Goal: Use online tool/utility: Utilize a website feature to perform a specific function

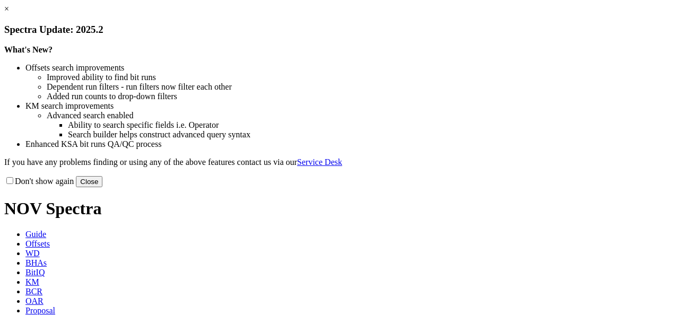
click at [9, 13] on link "×" at bounding box center [6, 8] width 5 height 9
click at [548, 187] on div "Don't show again Close" at bounding box center [337, 182] width 667 height 12
click at [102, 187] on button "Close" at bounding box center [89, 181] width 27 height 11
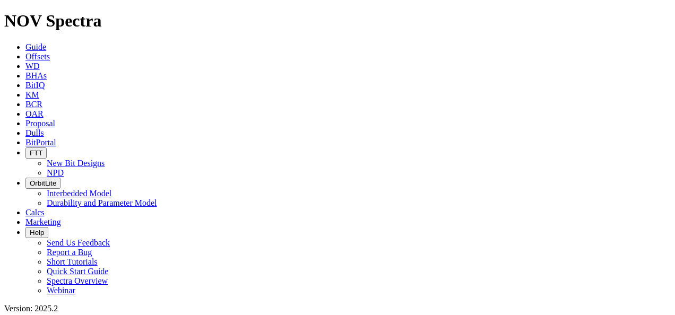
click at [56, 138] on span "BitPortal" at bounding box center [40, 142] width 31 height 9
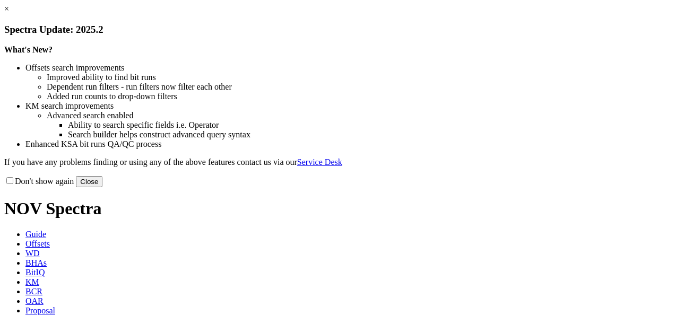
click at [9, 13] on link "×" at bounding box center [6, 8] width 5 height 9
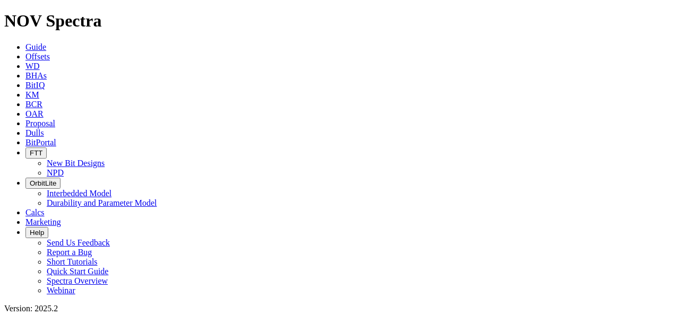
scroll to position [53, 0]
click at [27, 42] on span "Guide" at bounding box center [35, 46] width 21 height 9
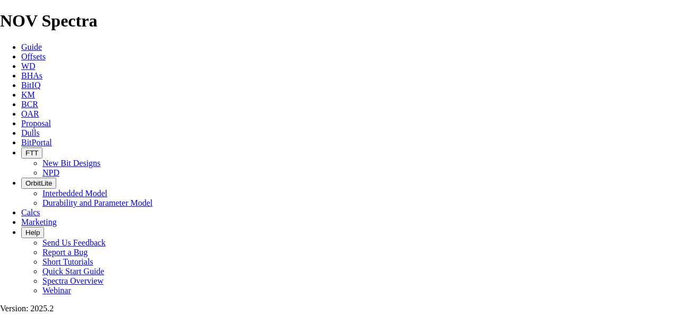
scroll to position [53, 0]
type input "17.5"
type input "700"
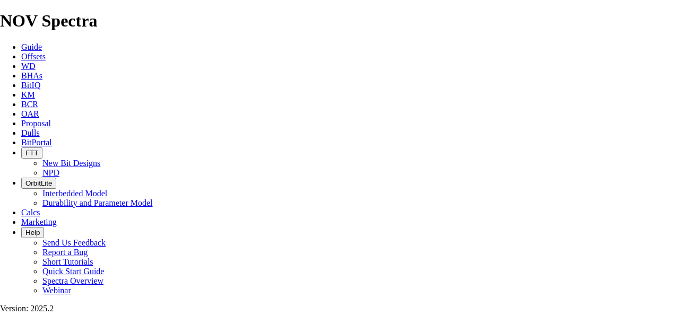
type input "10"
drag, startPoint x: 198, startPoint y: 226, endPoint x: 183, endPoint y: 227, distance: 15.4
type input "3"
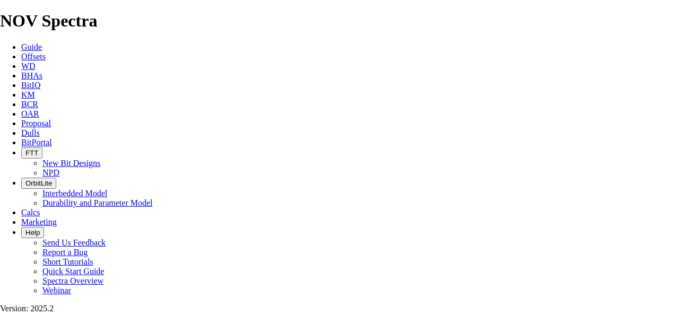
select select "number:20"
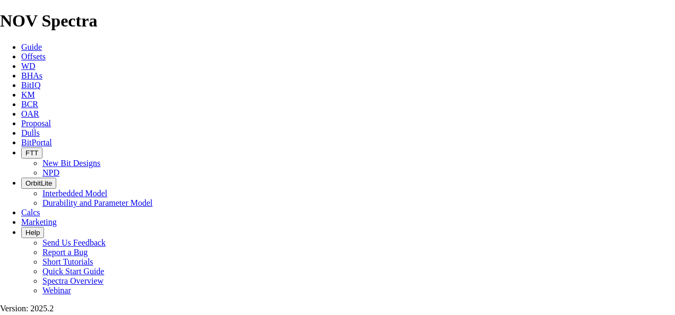
select select "number:20"
select select "number:18"
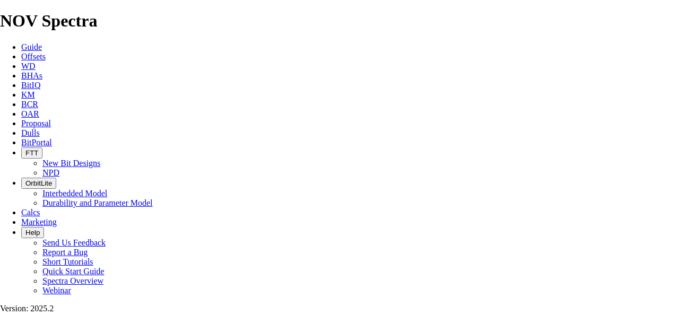
select select "number:22"
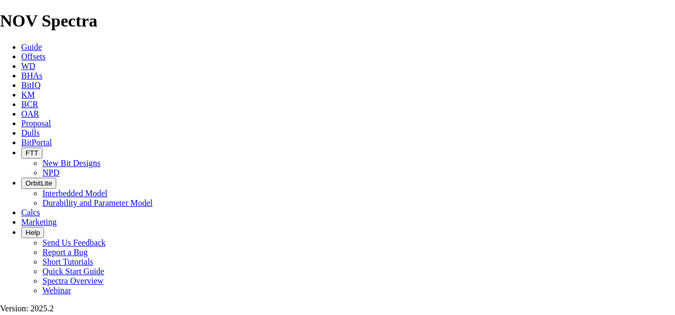
select select "number:24"
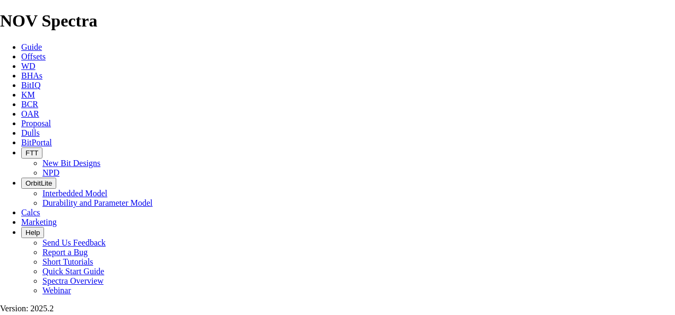
select select "number:24"
select select "number:26"
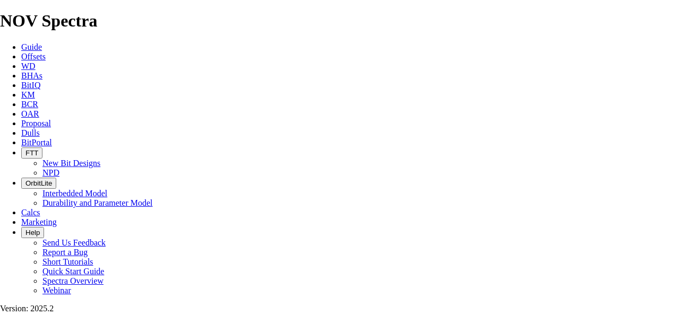
select select "number:26"
select select "number:22"
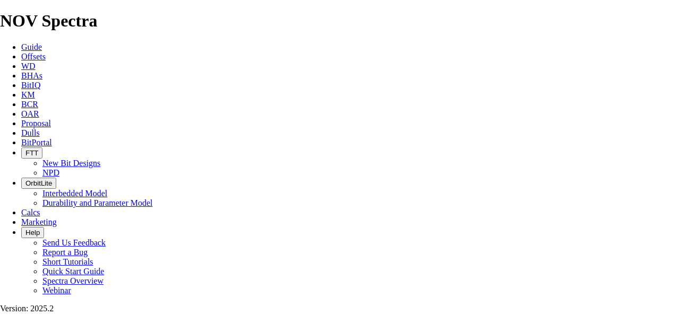
select select "number:24"
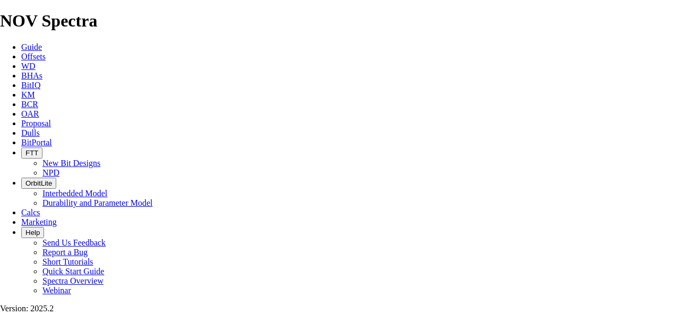
select select "number:24"
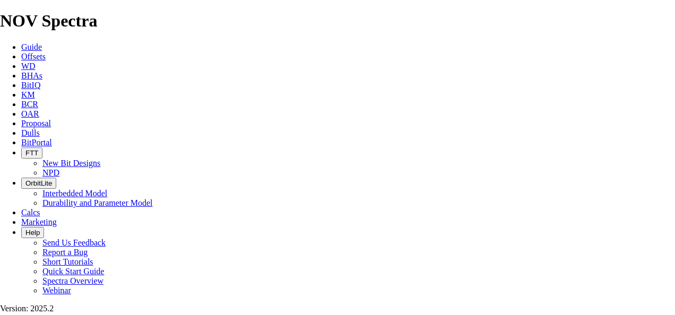
select select "number:28"
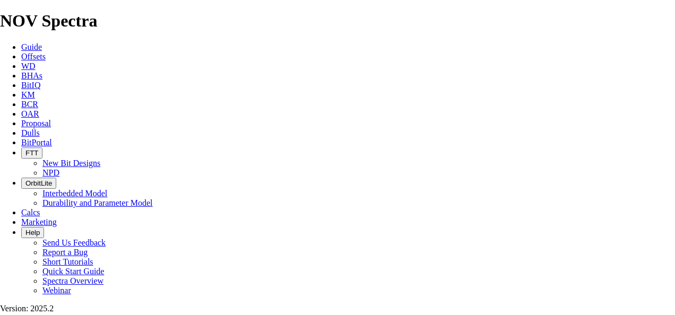
select select "number:28"
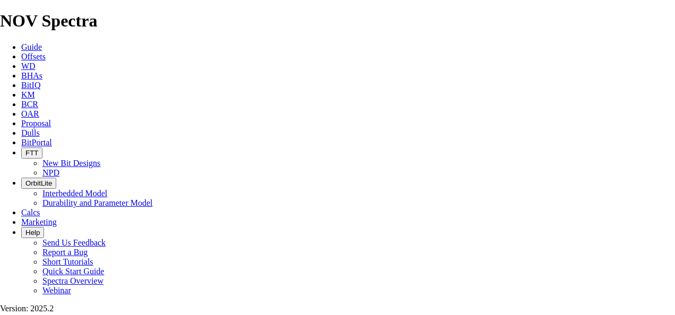
select select "number:24"
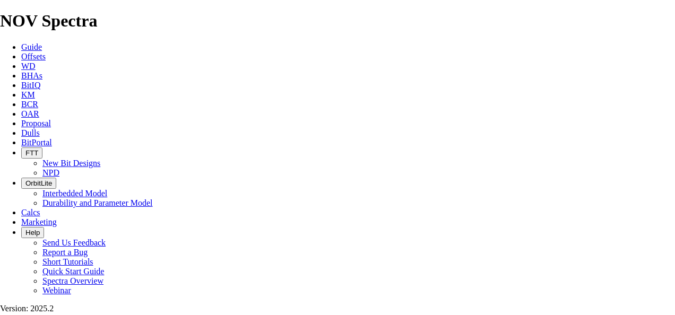
select select "number:24"
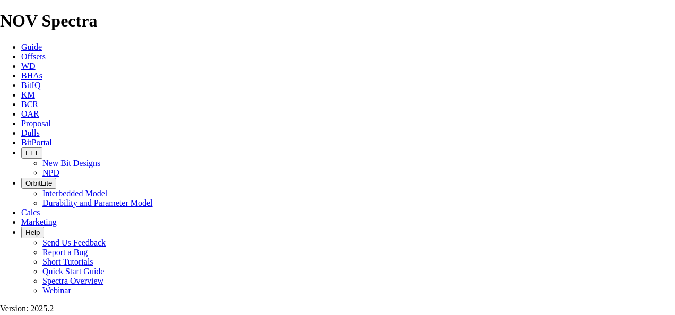
select select "number:20"
select select "number:22"
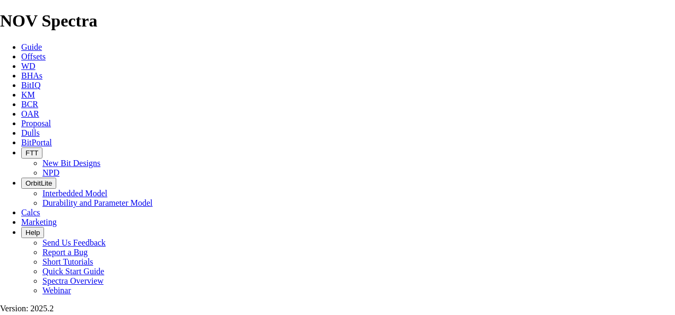
select select "number:22"
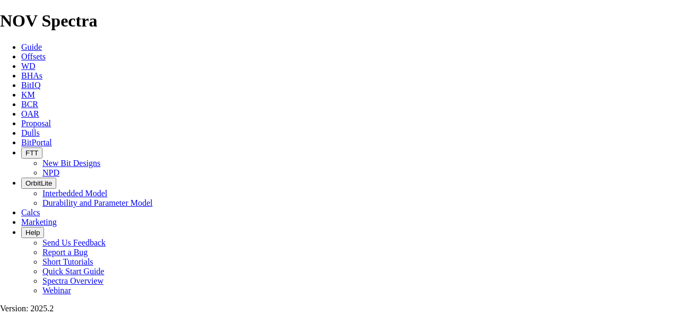
select select "number:22"
select select "number:28"
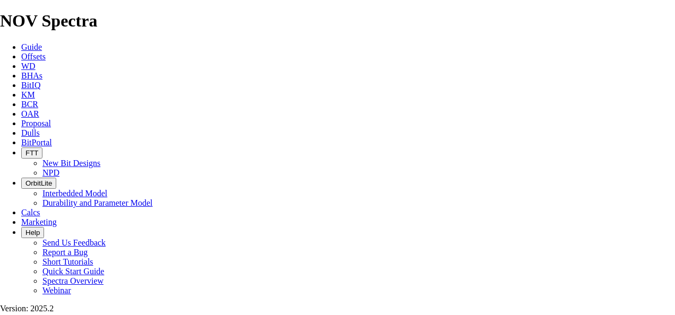
select select "number:28"
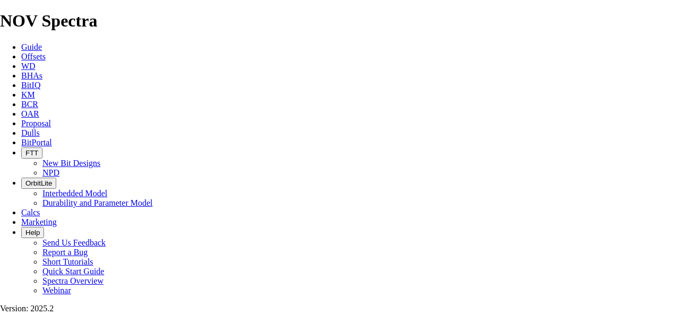
select select "number:24"
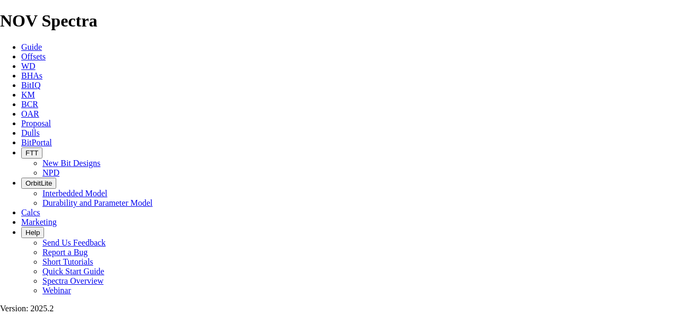
select select "number:22"
